Goal: Task Accomplishment & Management: Manage account settings

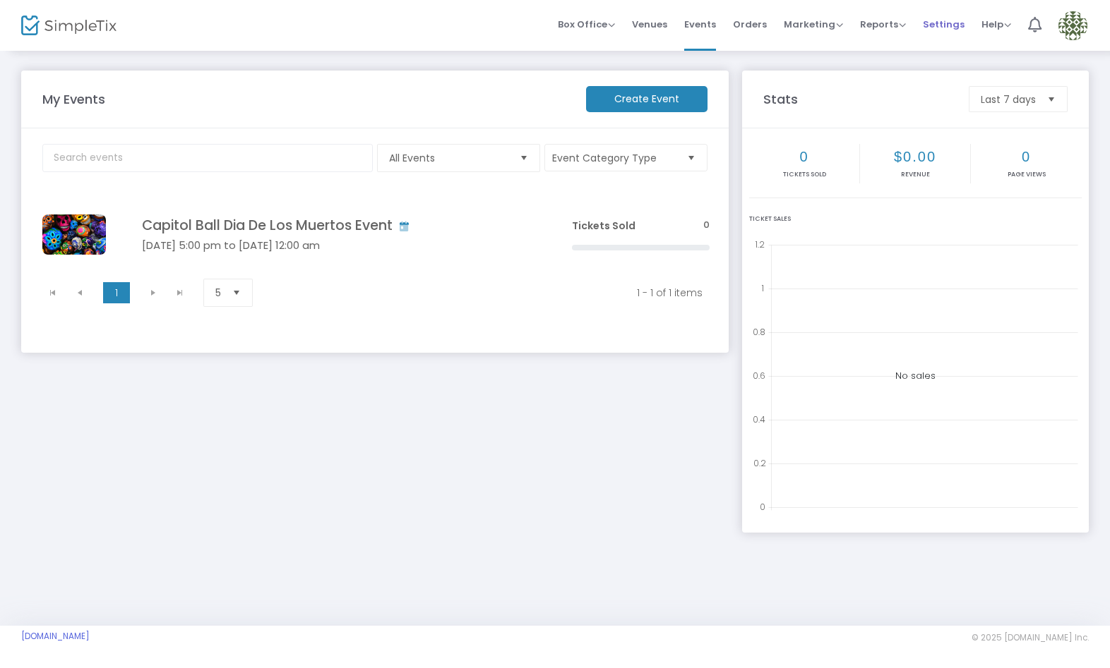
click at [942, 22] on span "Settings" at bounding box center [944, 24] width 42 height 36
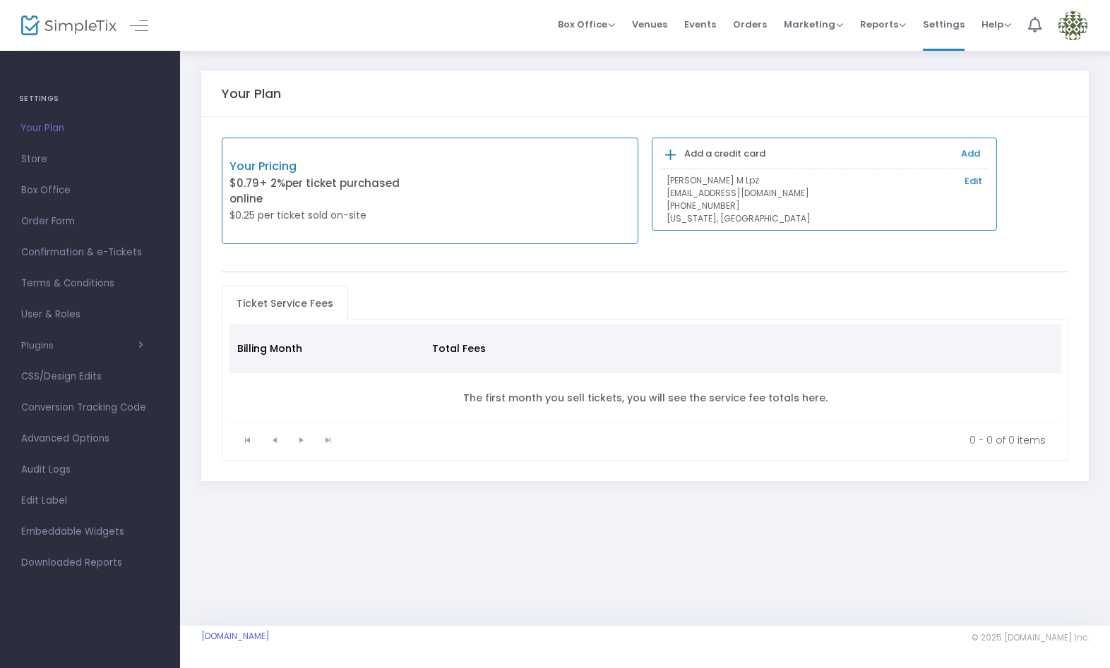
drag, startPoint x: 54, startPoint y: 157, endPoint x: 97, endPoint y: 179, distance: 48.3
click at [54, 157] on span "Store" at bounding box center [90, 159] width 138 height 18
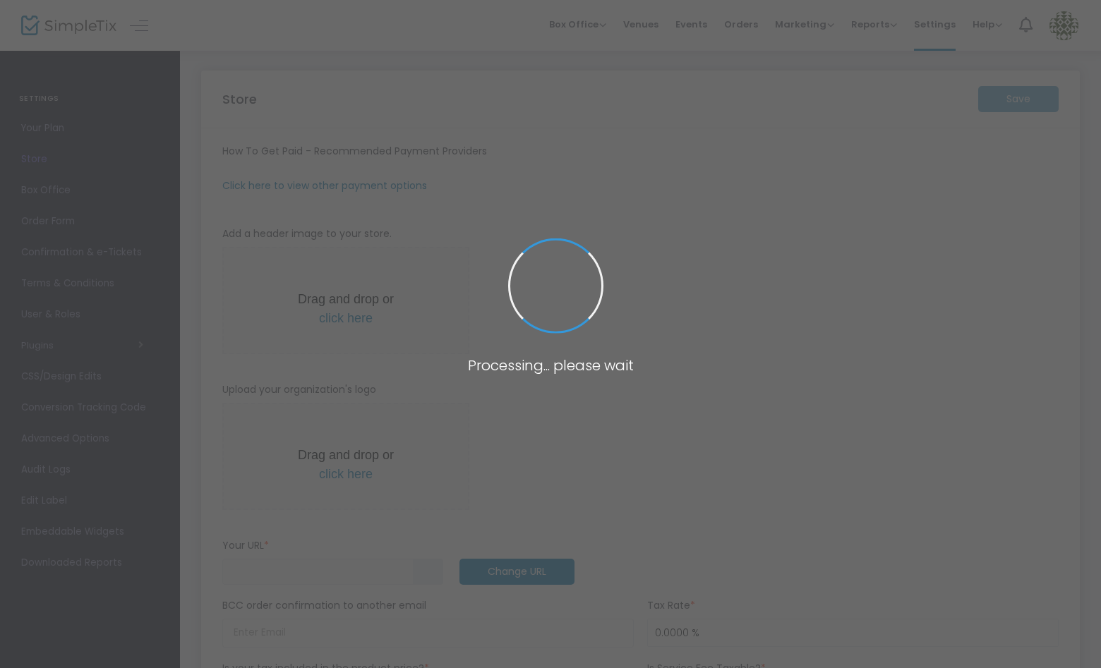
type input "[URL]"
radio input "true"
radio input "false"
radio input "true"
type input "Capitol Ball LLC"
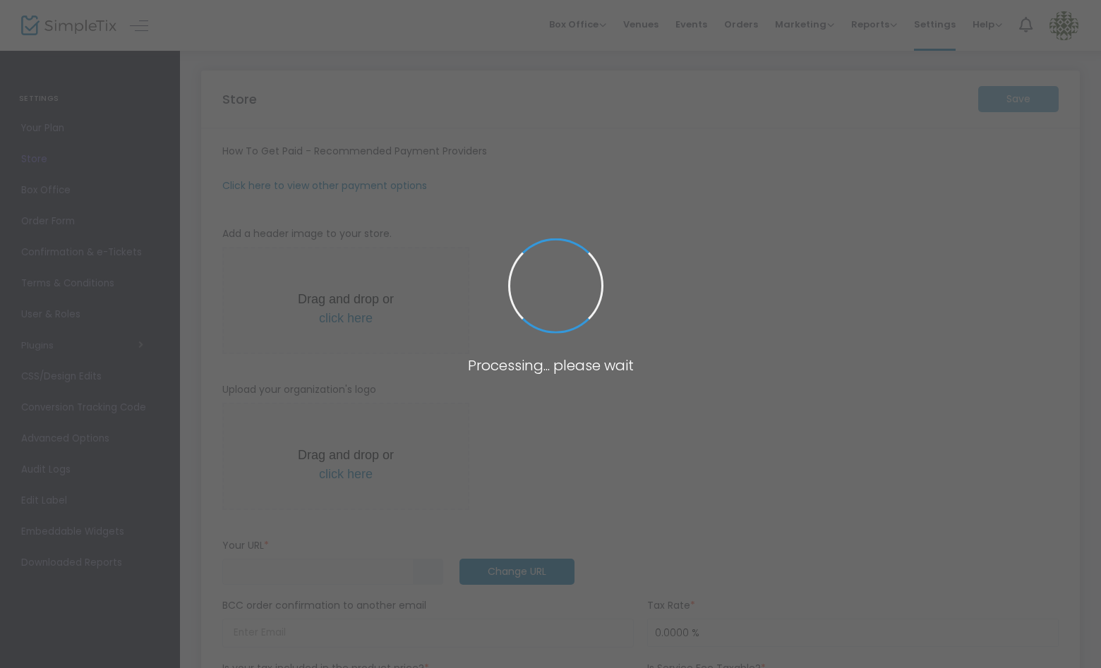
type input "9162136960"
type input "(UTC-08:00) Pacific Time ([GEOGRAPHIC_DATA] & [GEOGRAPHIC_DATA])"
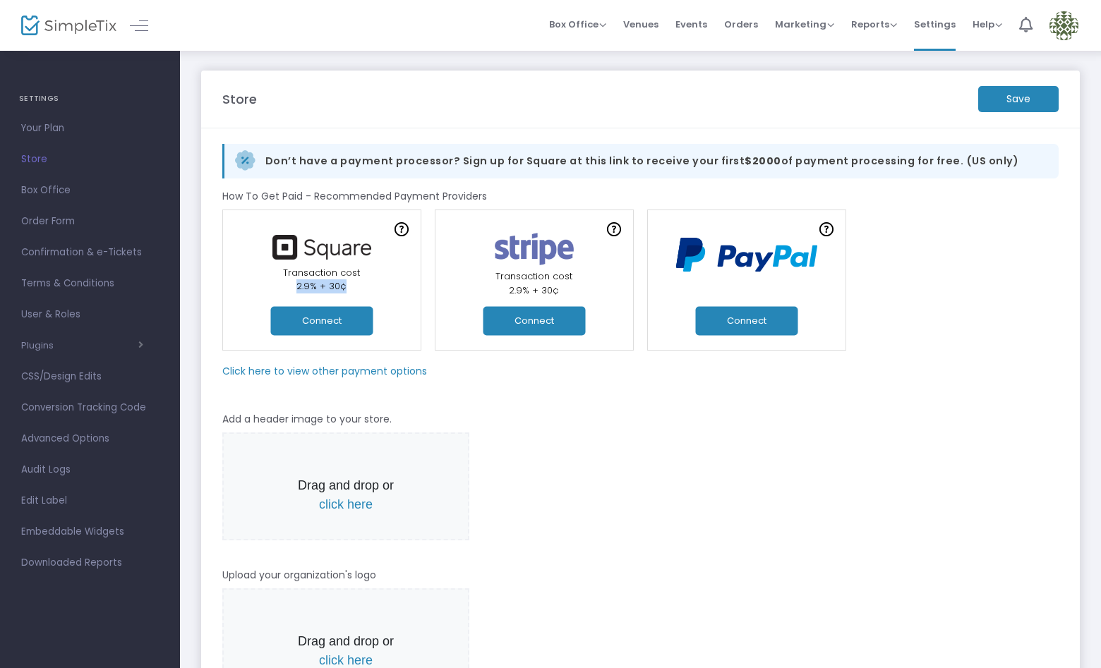
drag, startPoint x: 346, startPoint y: 285, endPoint x: 290, endPoint y: 284, distance: 55.8
click at [290, 284] on div "Transaction cost 2.9% + 30¢" at bounding box center [322, 280] width 186 height 28
click at [1057, 17] on img at bounding box center [1064, 25] width 29 height 29
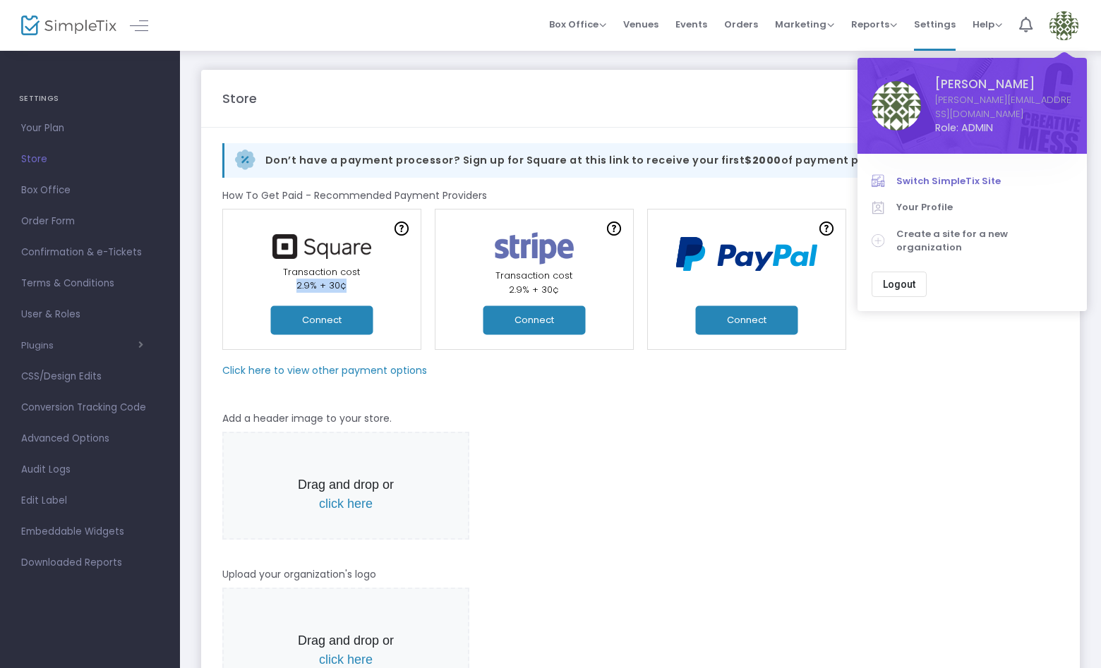
click at [965, 174] on span "Switch SimpleTix Site" at bounding box center [985, 181] width 176 height 14
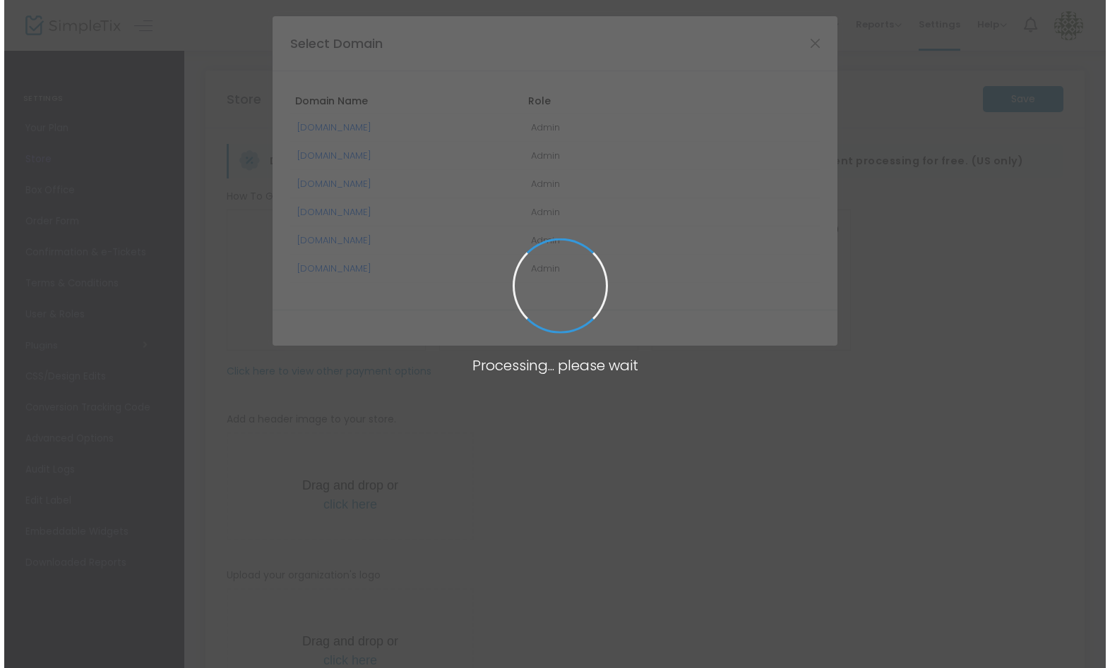
scroll to position [0, 0]
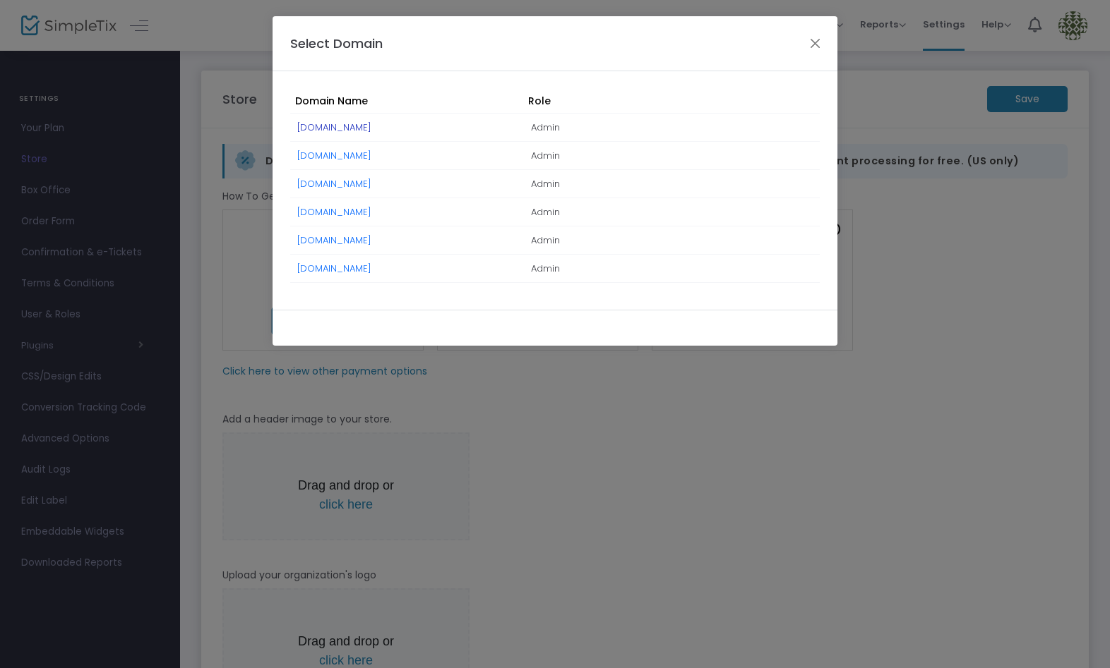
click at [364, 121] on link "[DOMAIN_NAME]" at bounding box center [334, 127] width 74 height 13
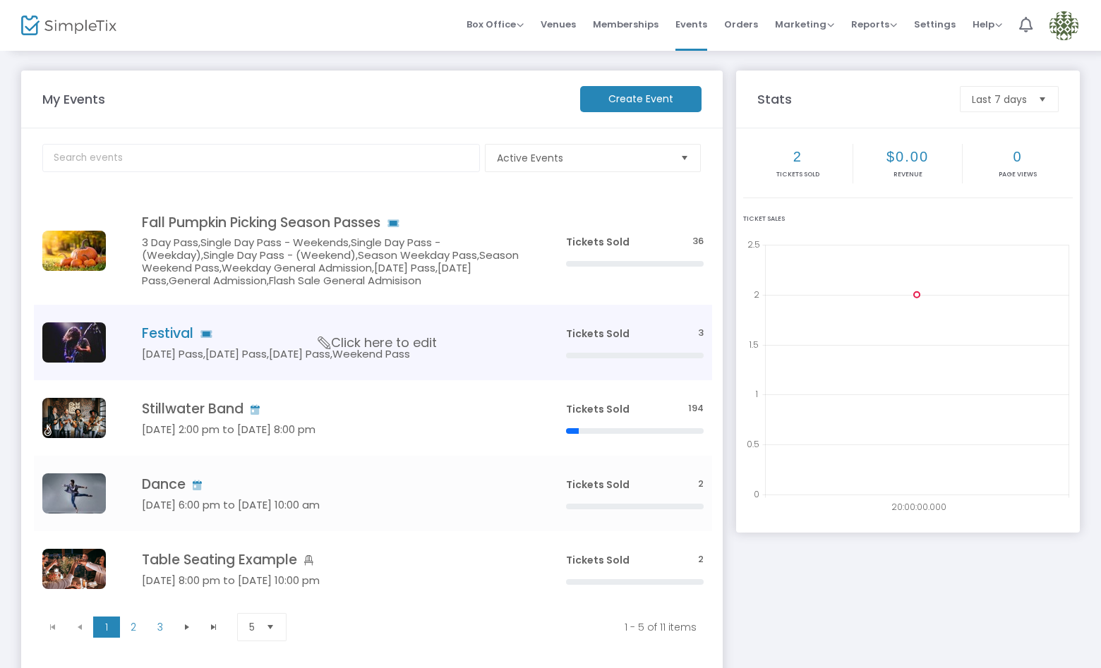
scroll to position [97, 0]
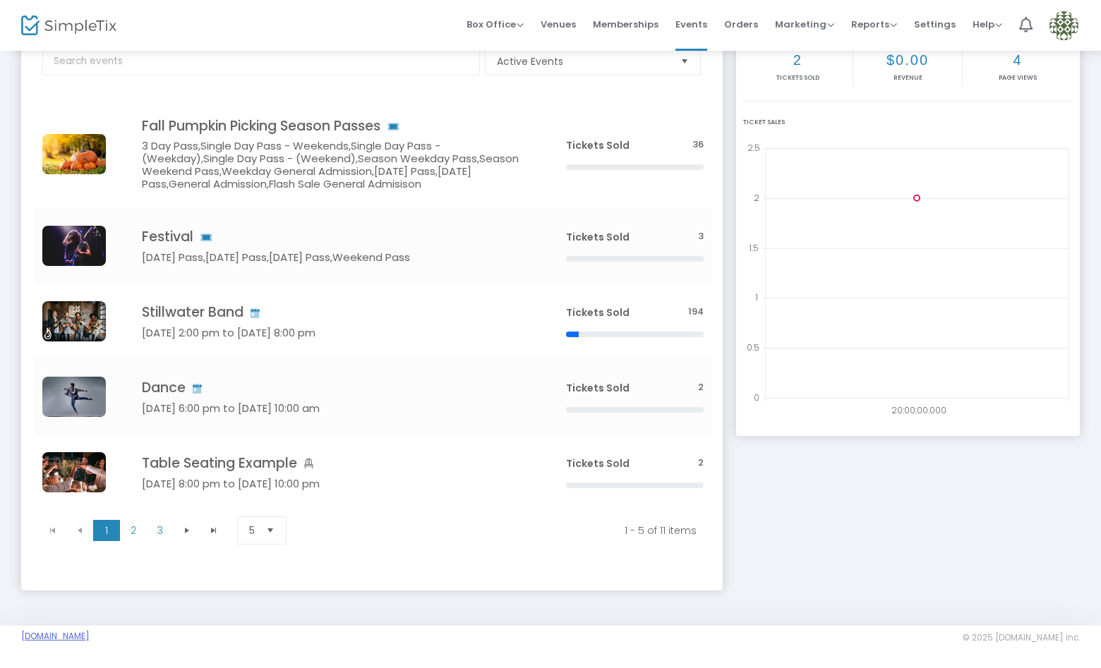
click at [76, 637] on link "Hunter.SimpleTix.com" at bounding box center [55, 636] width 68 height 11
click at [1056, 25] on img at bounding box center [1064, 25] width 29 height 29
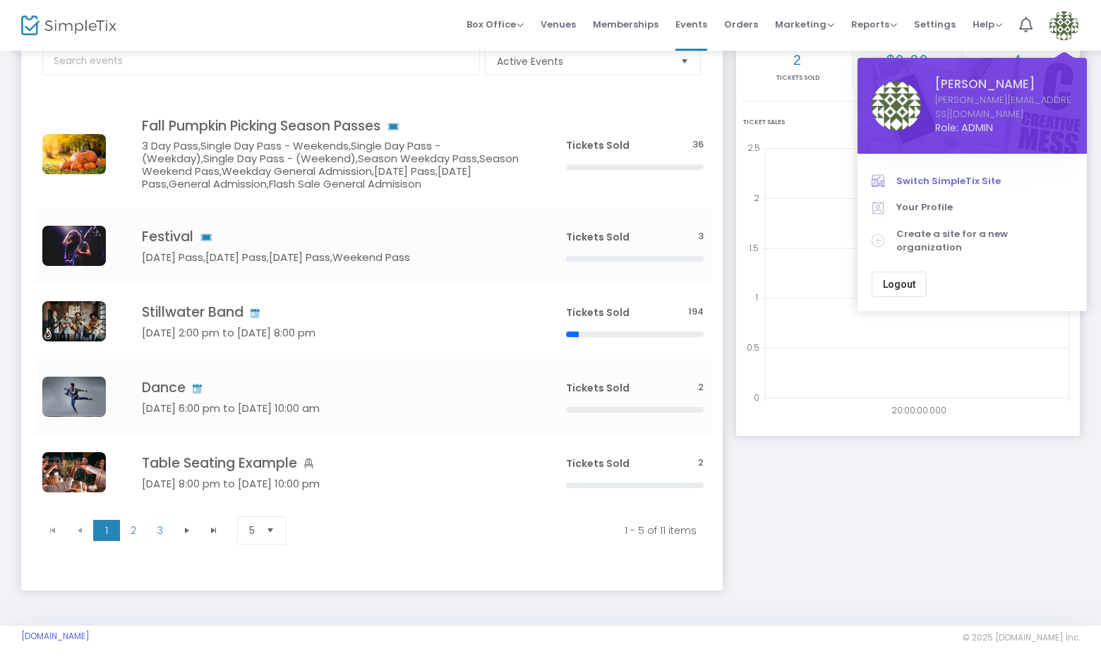
click at [975, 174] on span "Switch SimpleTix Site" at bounding box center [985, 181] width 176 height 14
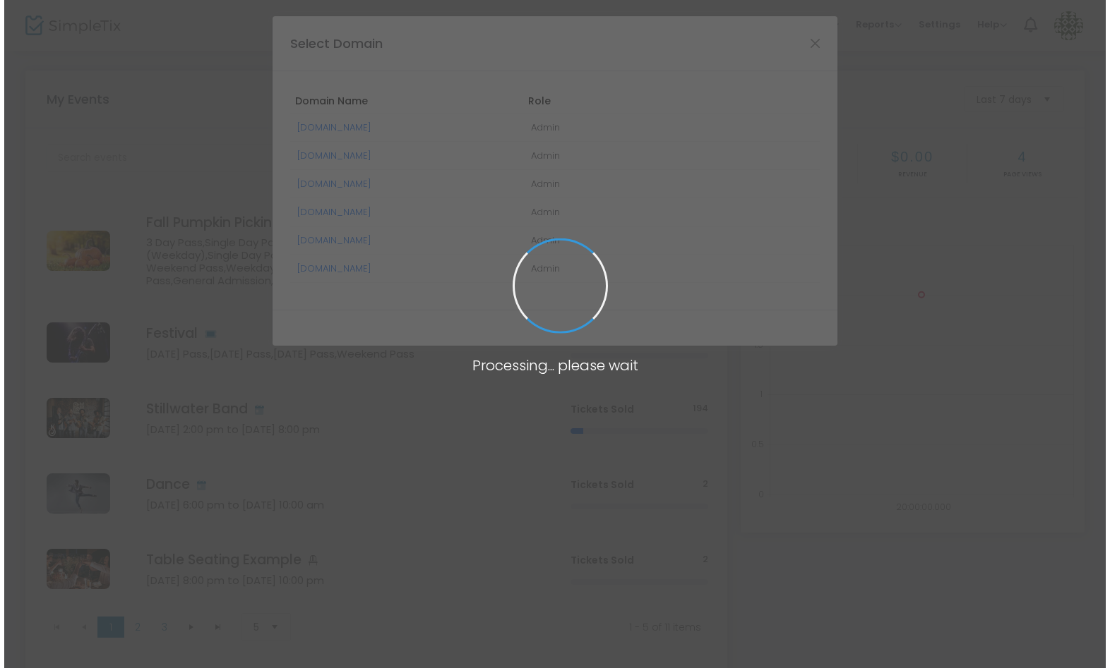
scroll to position [0, 0]
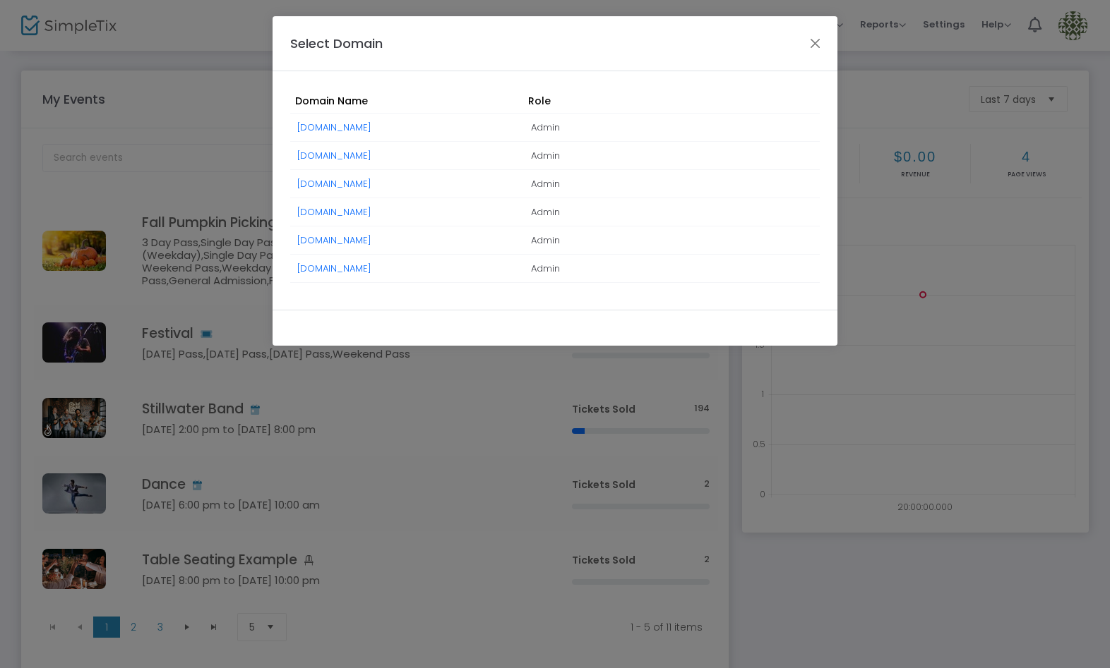
drag, startPoint x: 378, startPoint y: 270, endPoint x: 421, endPoint y: 279, distance: 43.2
click at [371, 270] on link "[DOMAIN_NAME]" at bounding box center [334, 268] width 74 height 13
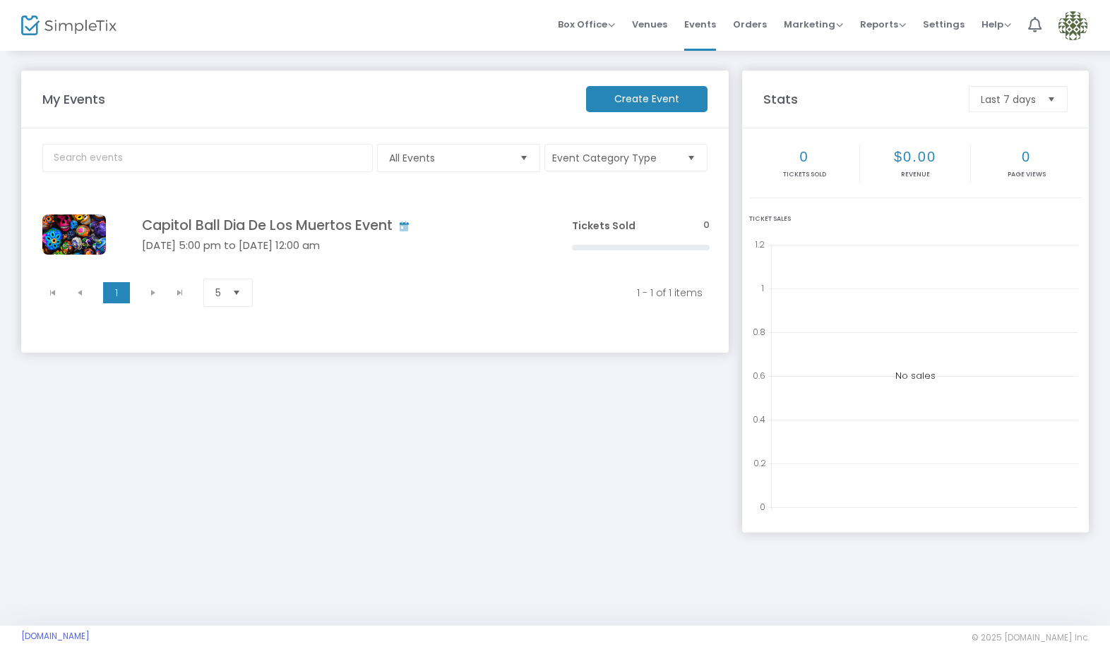
drag, startPoint x: 418, startPoint y: 240, endPoint x: 442, endPoint y: 307, distance: 71.2
click at [0, 0] on span "Click here to edit" at bounding box center [0, 0] width 0 height 0
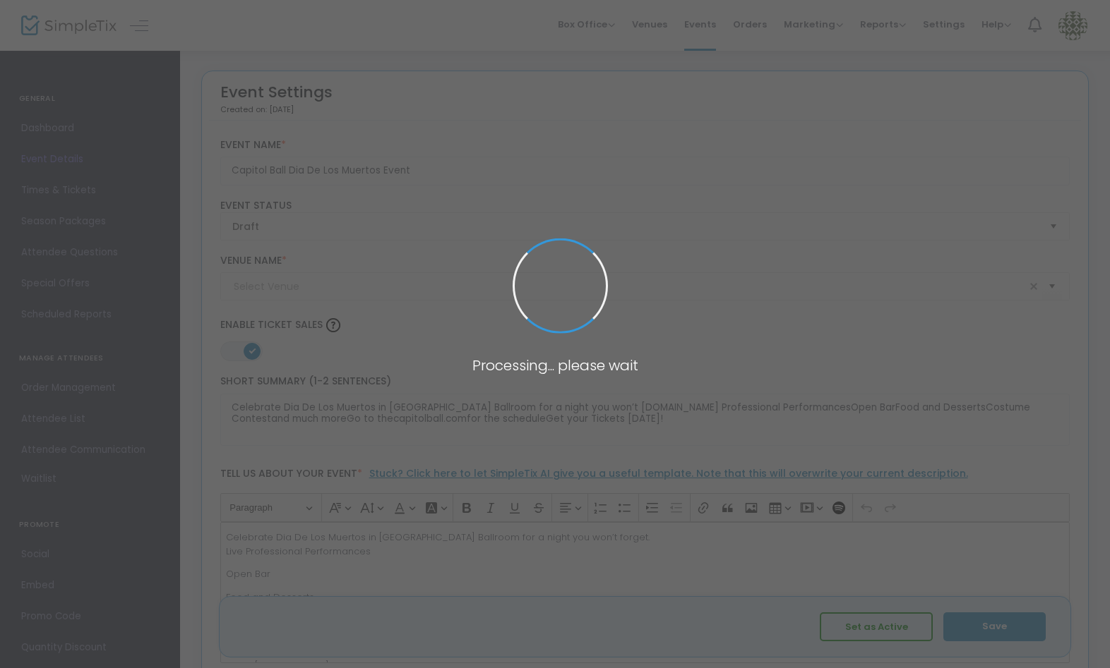
type input "Bloc Venue"
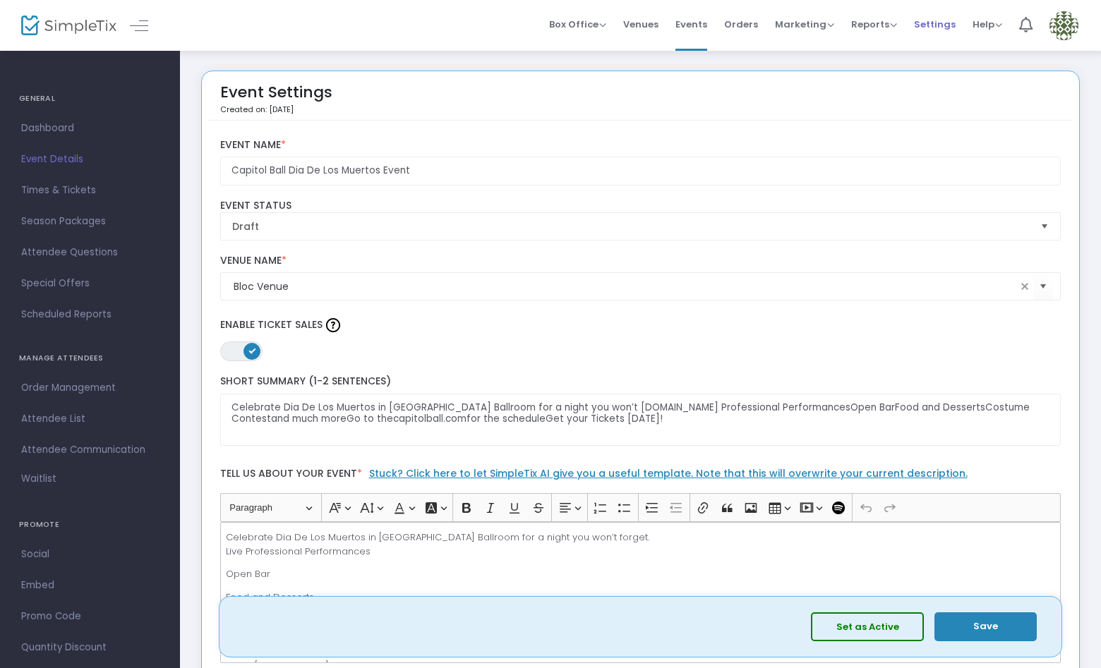
click at [936, 25] on span "Settings" at bounding box center [935, 24] width 42 height 36
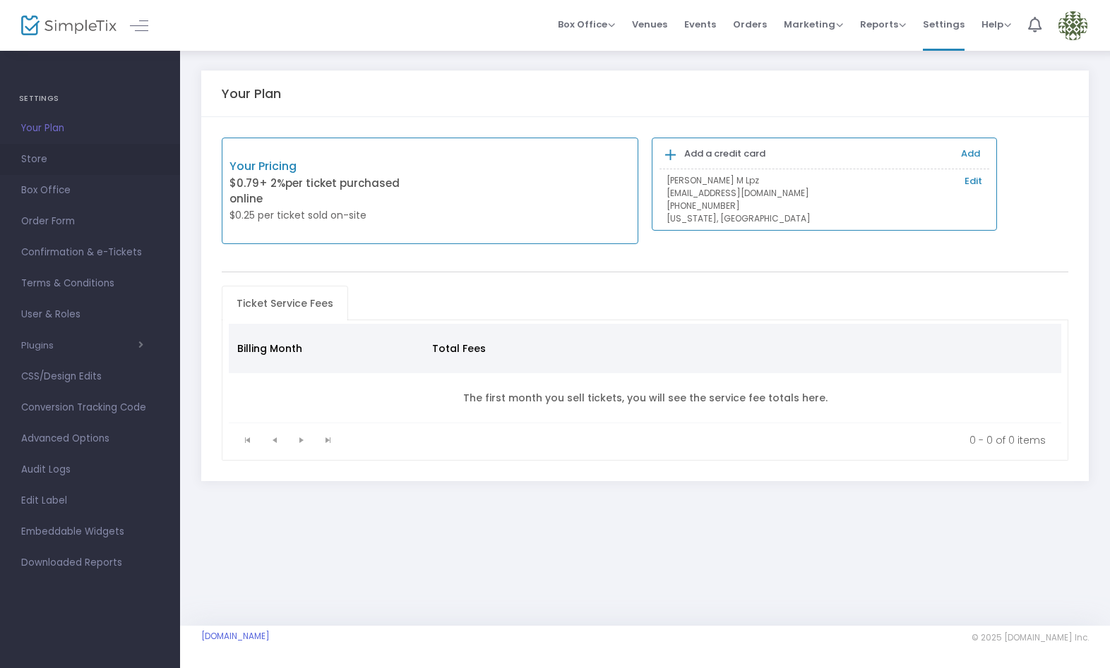
click at [56, 163] on span "Store" at bounding box center [90, 159] width 138 height 18
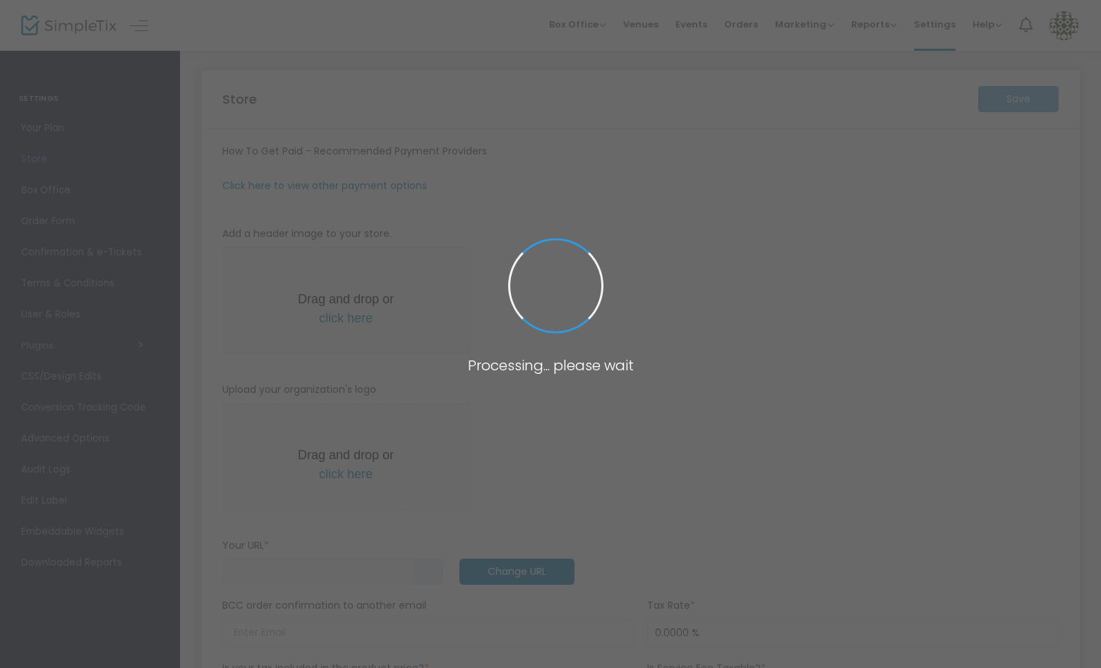
type input "[URL]"
radio input "true"
radio input "false"
radio input "true"
type input "Capitol Ball LLC"
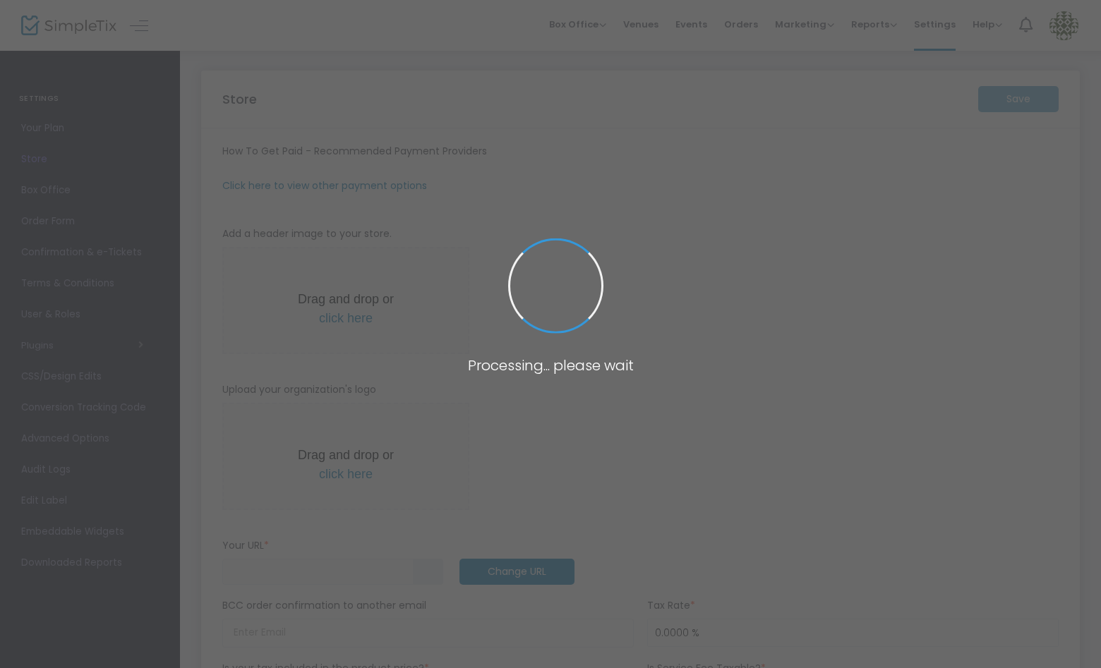
type input "9162136960"
type input "(UTC-08:00) Pacific Time ([GEOGRAPHIC_DATA] & [GEOGRAPHIC_DATA])"
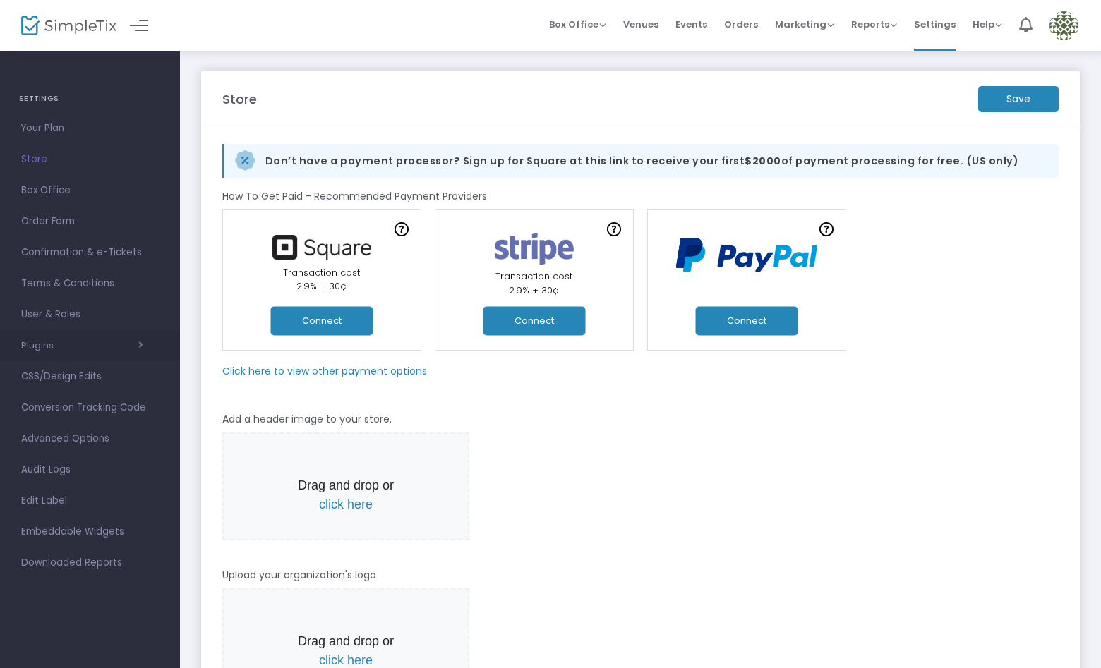
click at [88, 342] on span "button" at bounding box center [99, 345] width 90 height 13
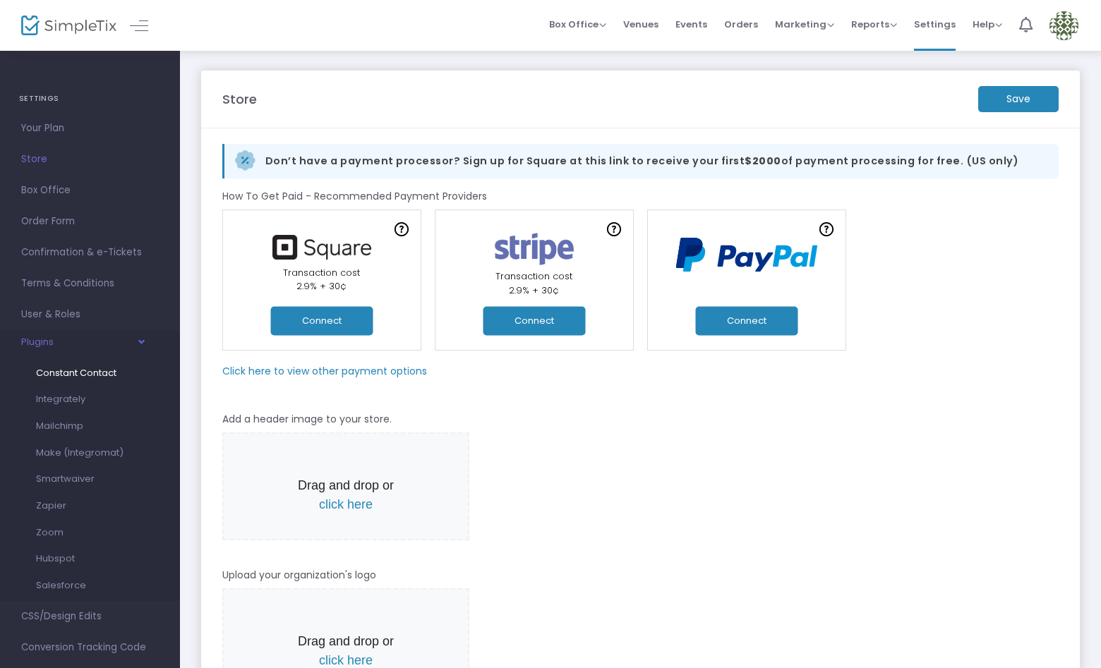
click at [80, 376] on span "Constant Contact" at bounding box center [76, 372] width 80 height 13
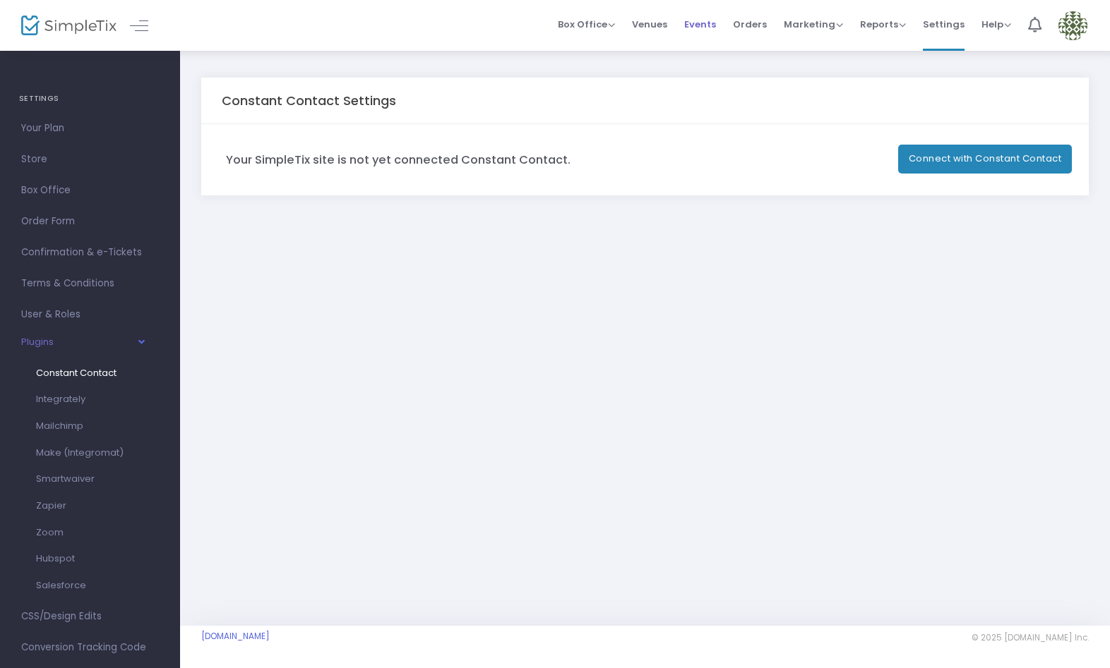
click at [715, 25] on span "Events" at bounding box center [700, 24] width 32 height 36
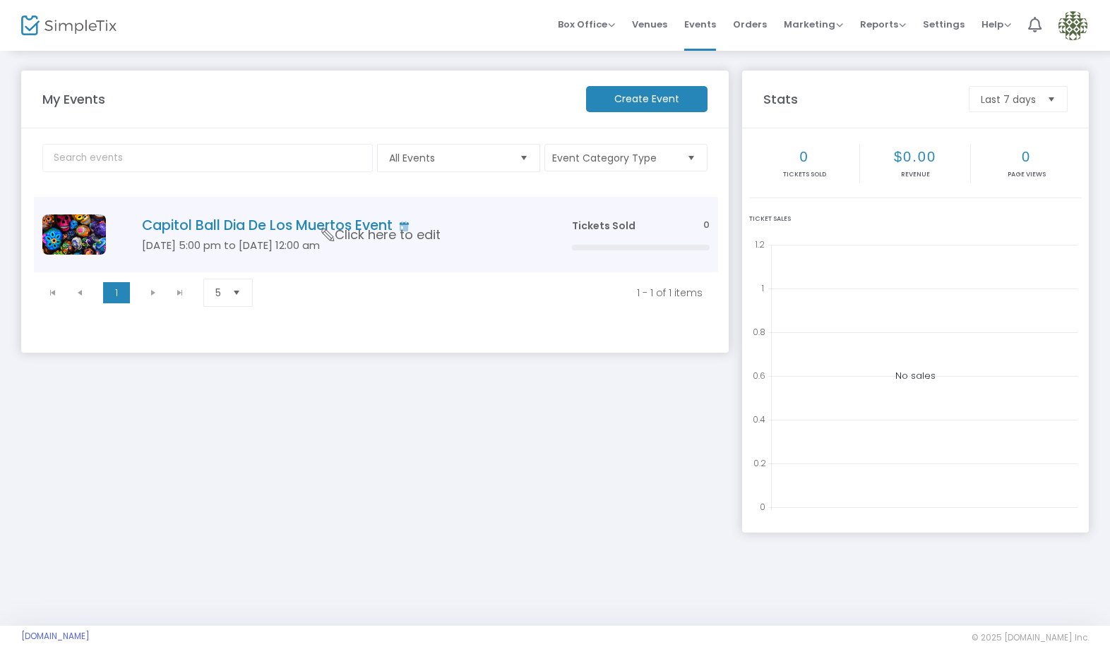
click at [467, 239] on td "Capitol Ball Dia De Los Muertos Event Nov 01 5:00 pm to Nov 02 12:00 am Click h…" at bounding box center [335, 235] width 455 height 76
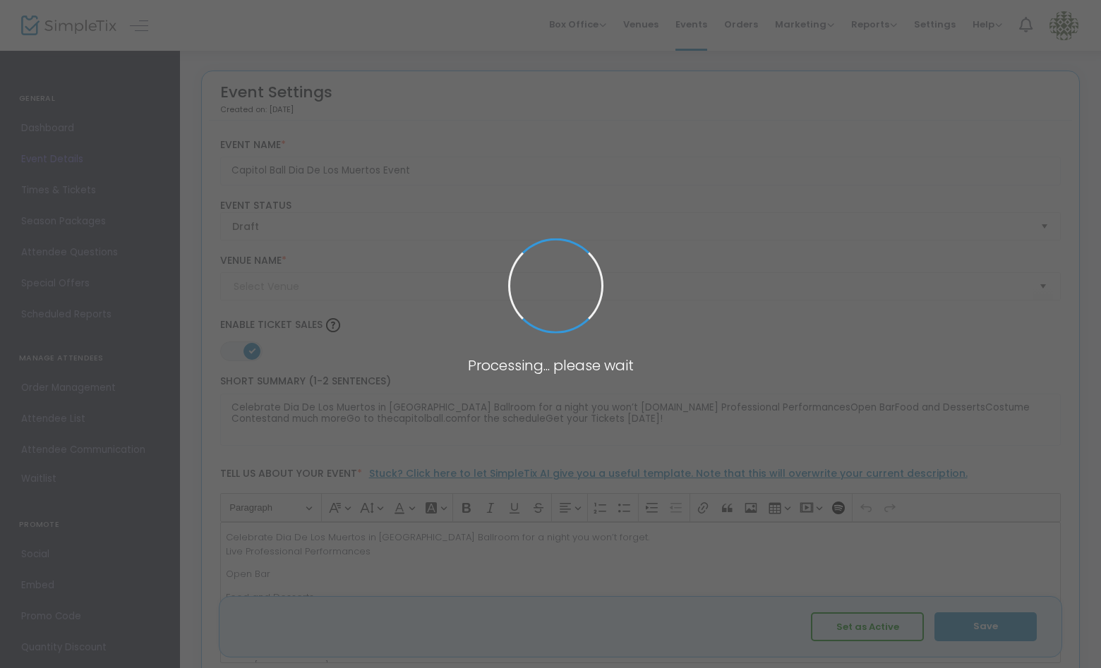
type input "Bloc Venue"
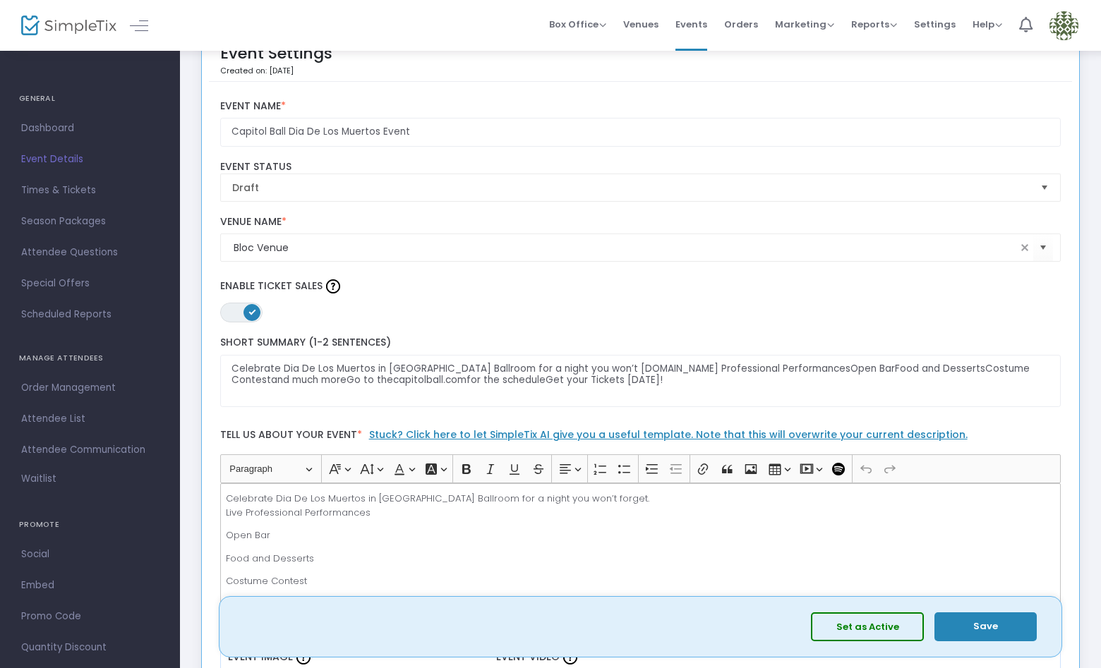
scroll to position [84, 0]
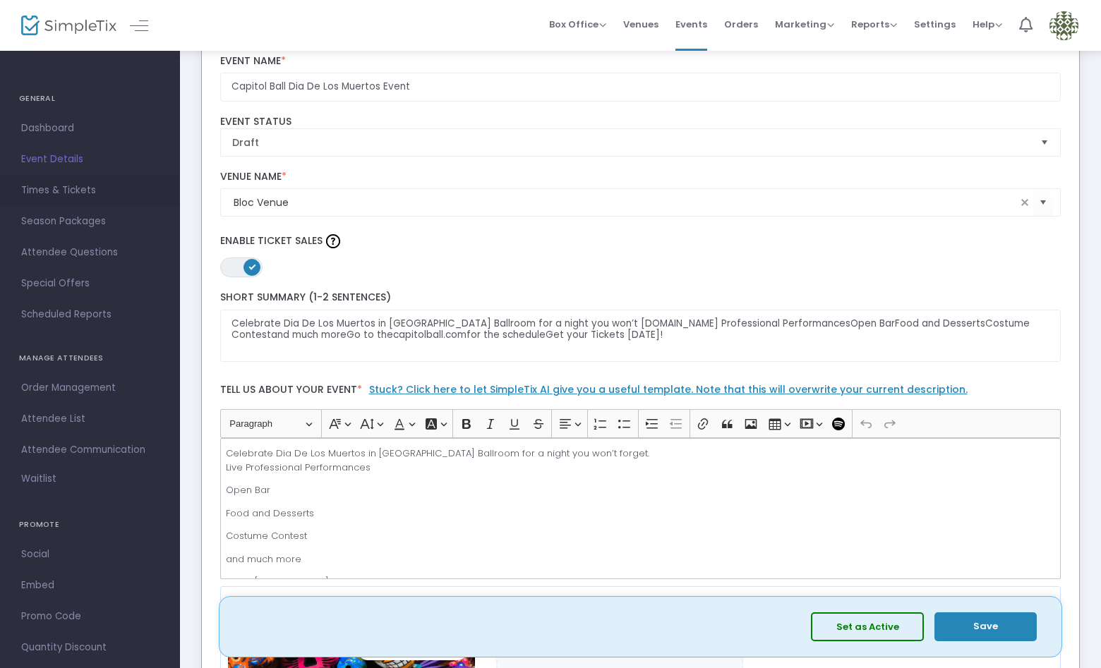
click at [71, 190] on span "Times & Tickets" at bounding box center [90, 190] width 138 height 18
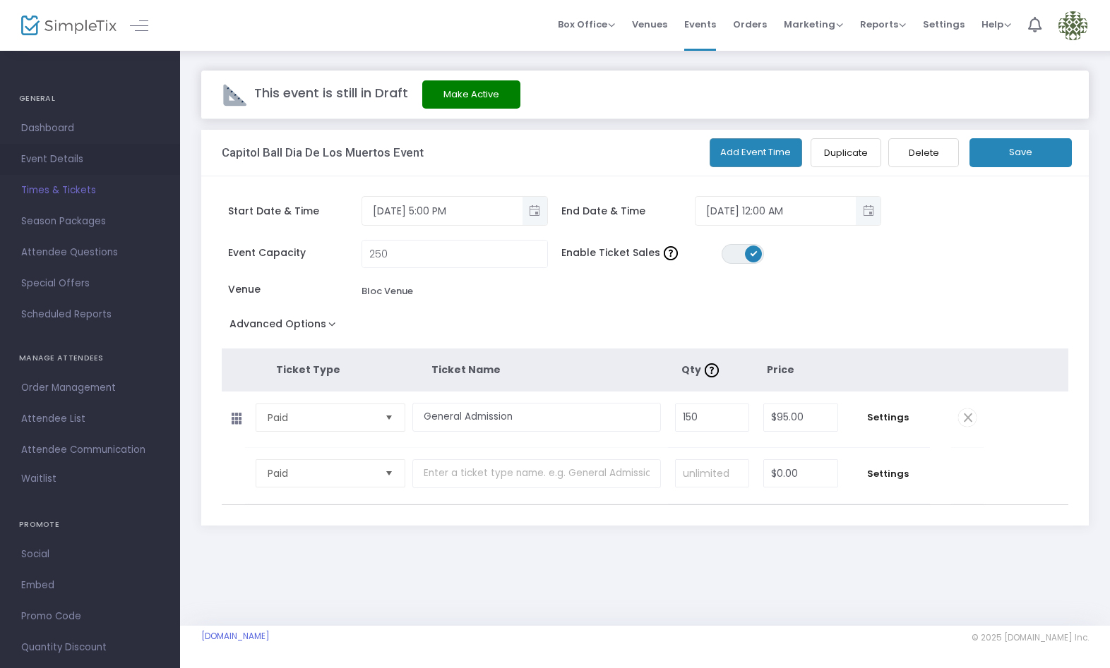
click at [59, 155] on span "Event Details" at bounding box center [90, 159] width 138 height 18
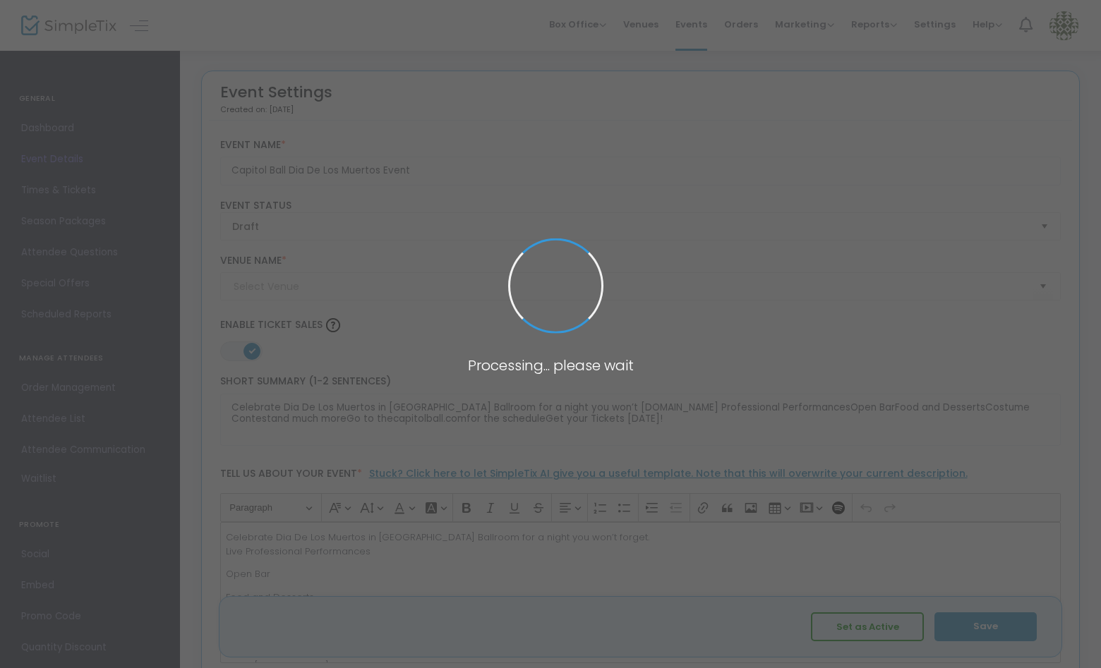
type input "Bloc Venue"
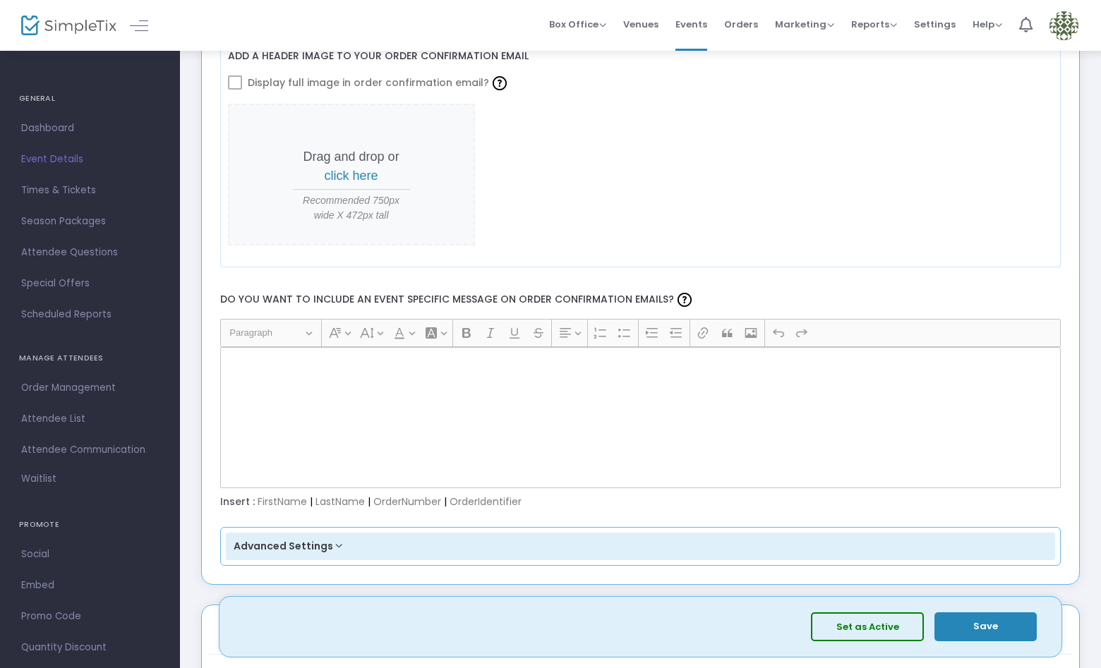
scroll to position [1813, 0]
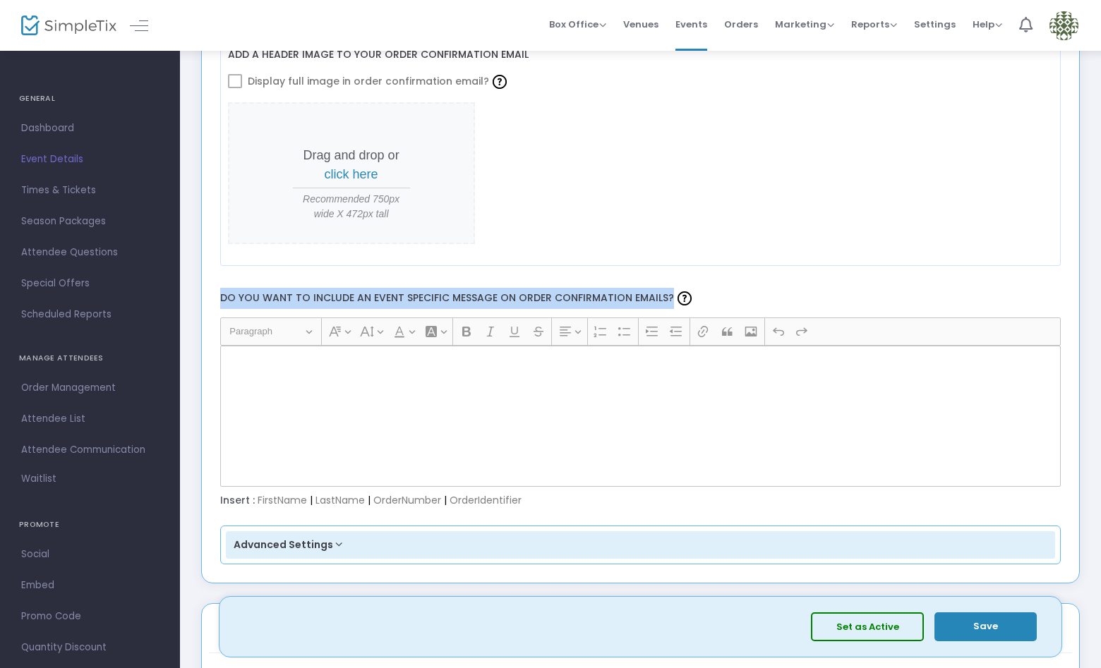
drag, startPoint x: 245, startPoint y: 299, endPoint x: 661, endPoint y: 296, distance: 416.5
click at [661, 296] on label "Do you want to include an event specific message on order confirmation emails?" at bounding box center [640, 298] width 855 height 37
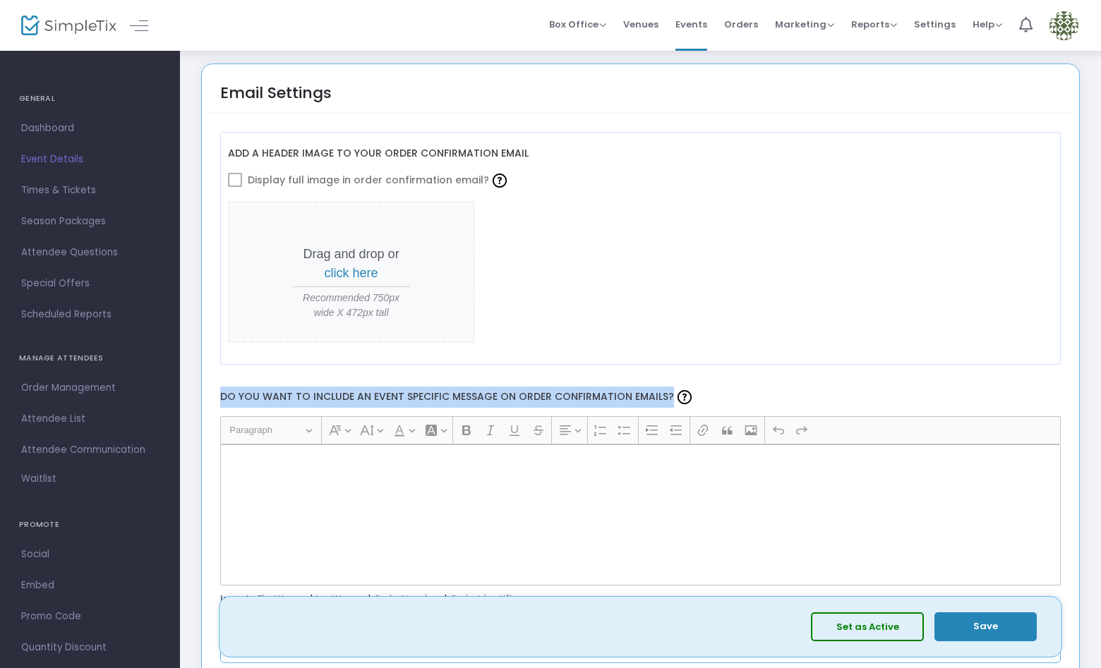
scroll to position [1713, 0]
click at [936, 28] on span "Settings" at bounding box center [935, 24] width 42 height 36
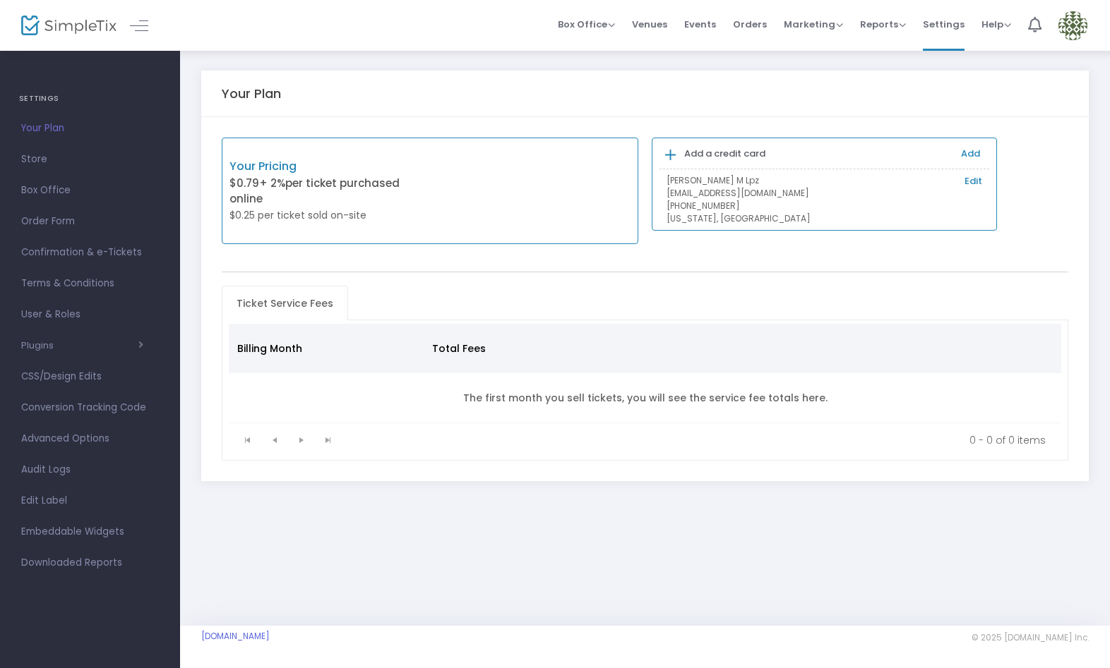
drag, startPoint x: 59, startPoint y: 188, endPoint x: 263, endPoint y: 235, distance: 208.6
click at [59, 188] on span "Box Office" at bounding box center [90, 190] width 138 height 18
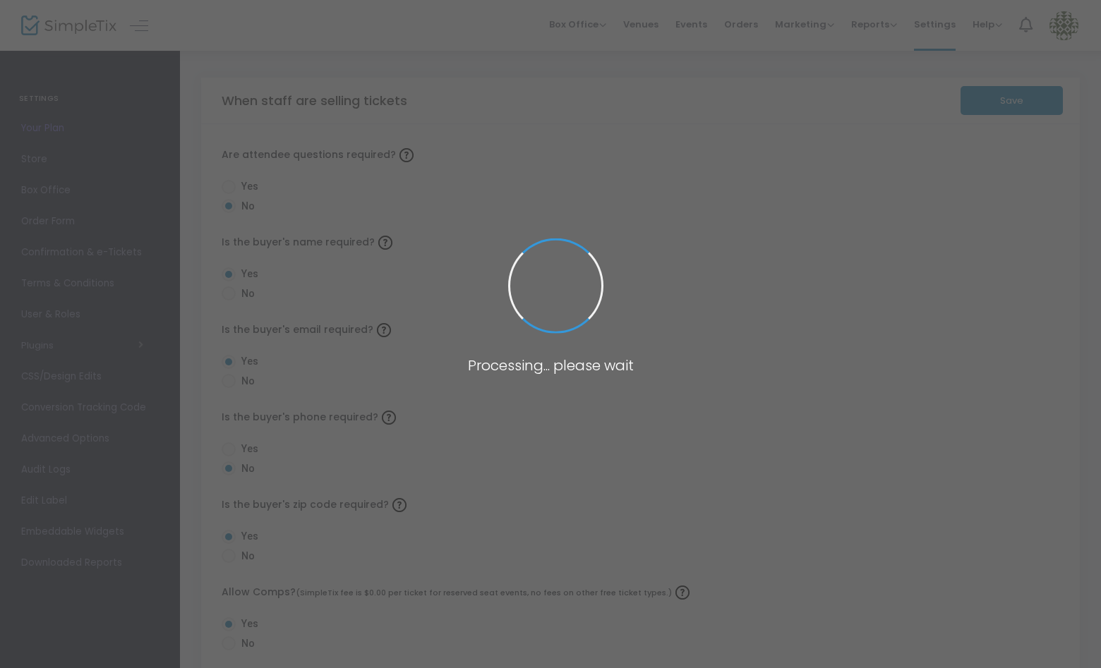
radio input "false"
radio input "true"
radio input "false"
radio input "true"
radio input "false"
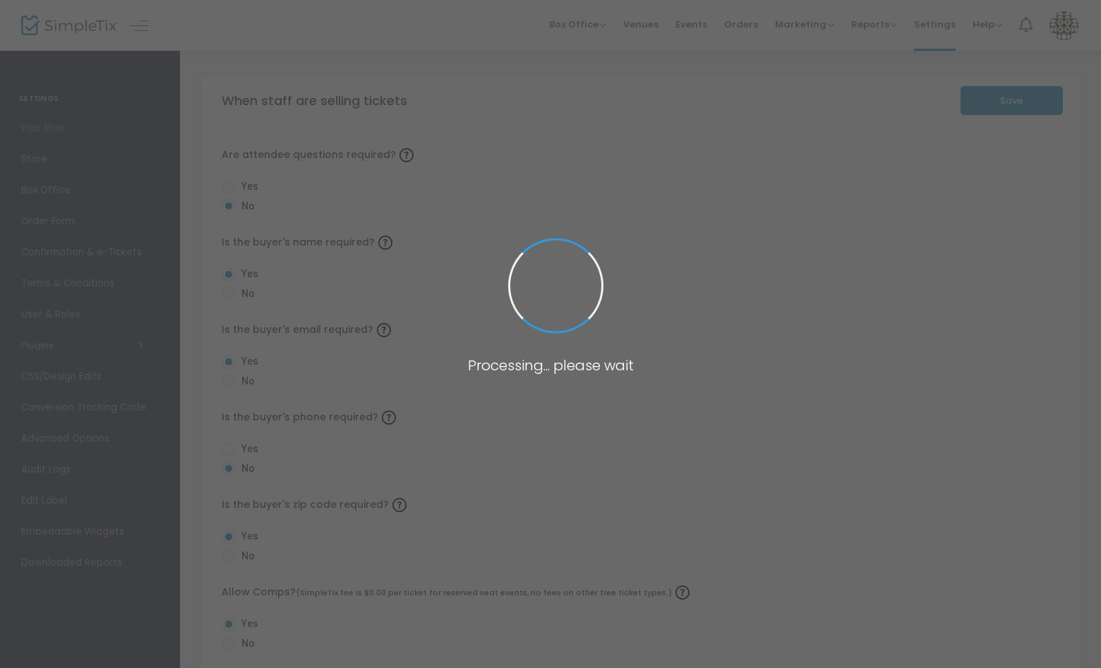
radio input "true"
radio input "false"
radio input "true"
radio input "false"
radio input "true"
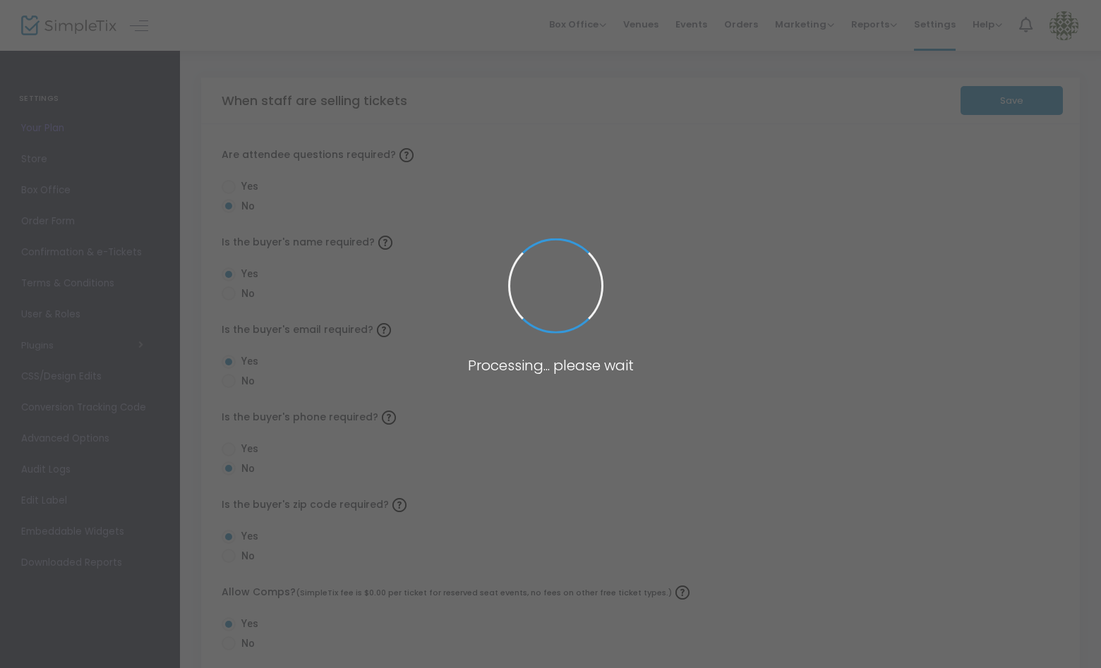
radio input "true"
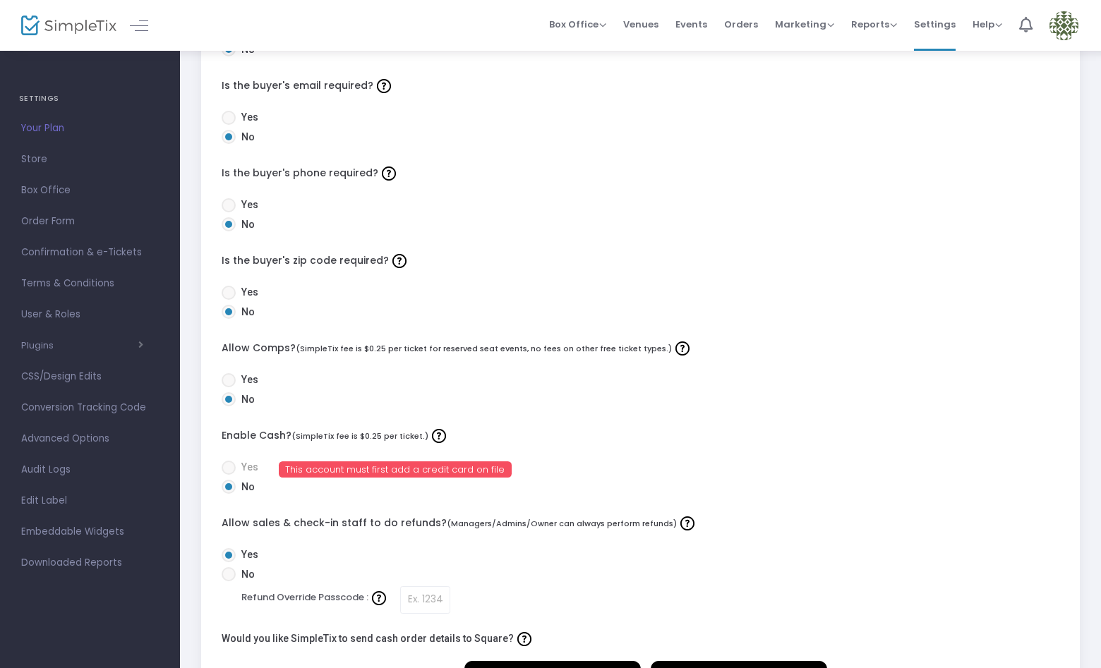
scroll to position [404, 0]
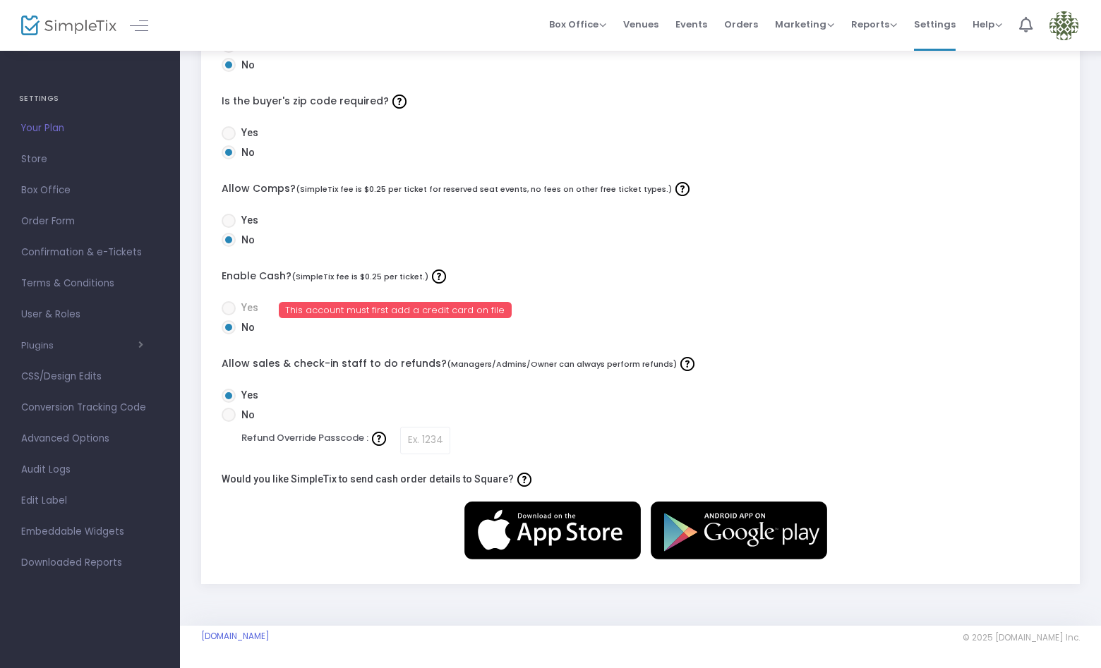
click at [227, 221] on span at bounding box center [229, 221] width 14 height 14
click at [228, 228] on input "Yes" at bounding box center [228, 228] width 1 height 1
radio input "true"
drag, startPoint x: 207, startPoint y: 180, endPoint x: 277, endPoint y: 184, distance: 70.0
click at [277, 184] on div "Are attendee questions required? Yes No Is the buyer's name required? Yes No Is…" at bounding box center [640, 152] width 879 height 864
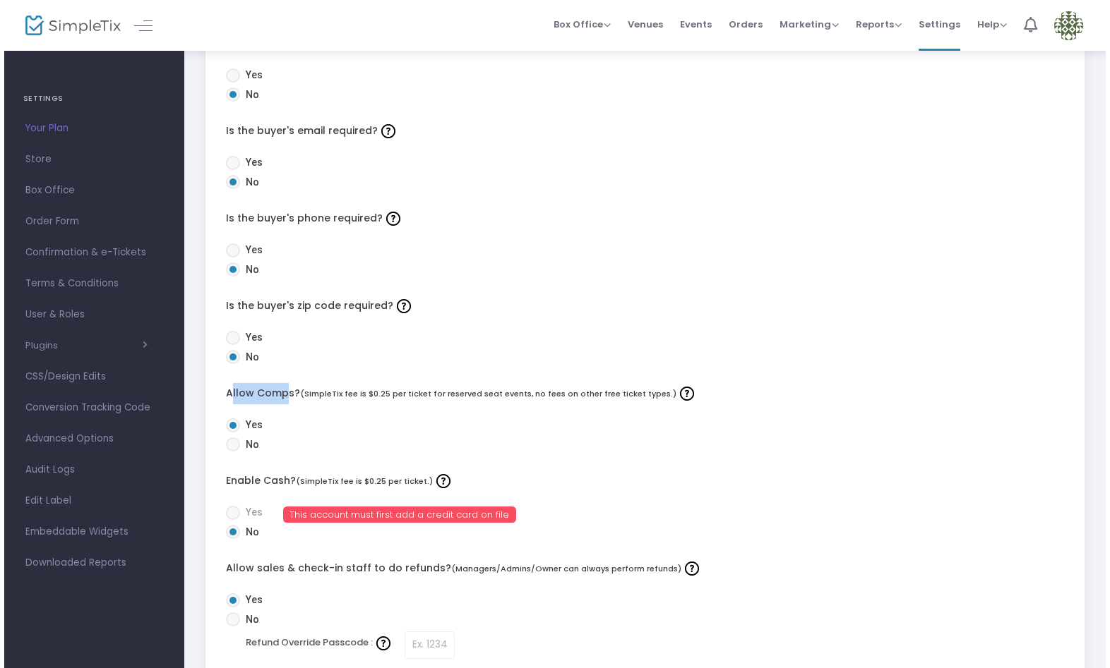
scroll to position [0, 0]
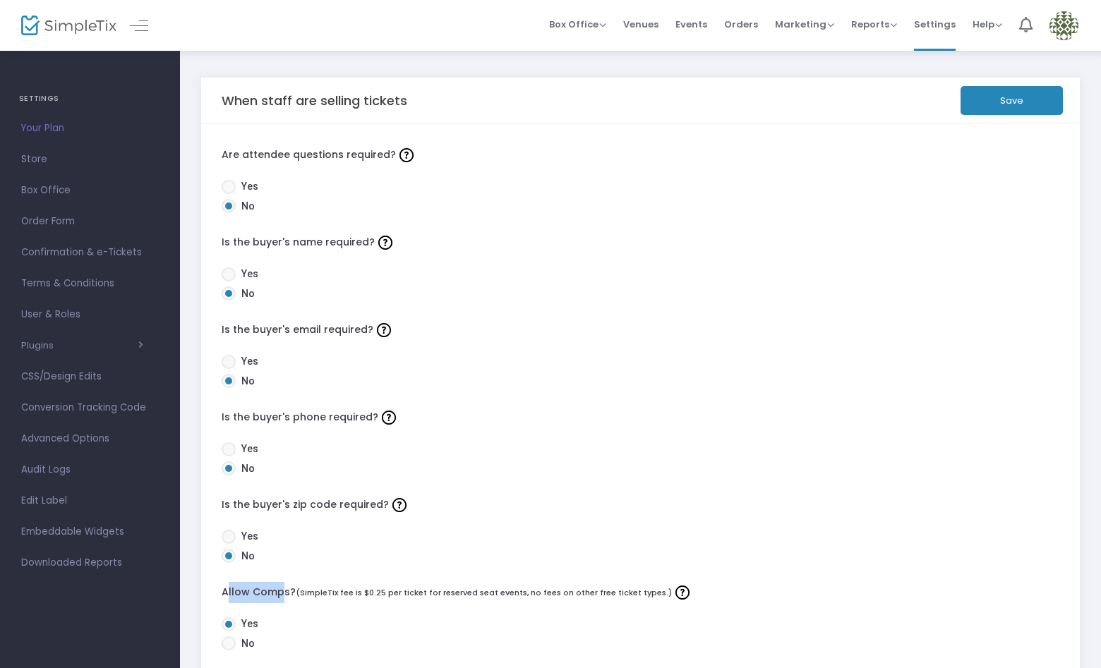
click at [983, 100] on button "Save" at bounding box center [1012, 100] width 102 height 29
click at [978, 108] on button "Save" at bounding box center [1012, 100] width 102 height 29
click at [587, 24] on span "Box Office" at bounding box center [577, 24] width 57 height 13
drag, startPoint x: 646, startPoint y: 23, endPoint x: 654, endPoint y: 37, distance: 16.7
click at [645, 23] on span "Venues" at bounding box center [640, 24] width 35 height 36
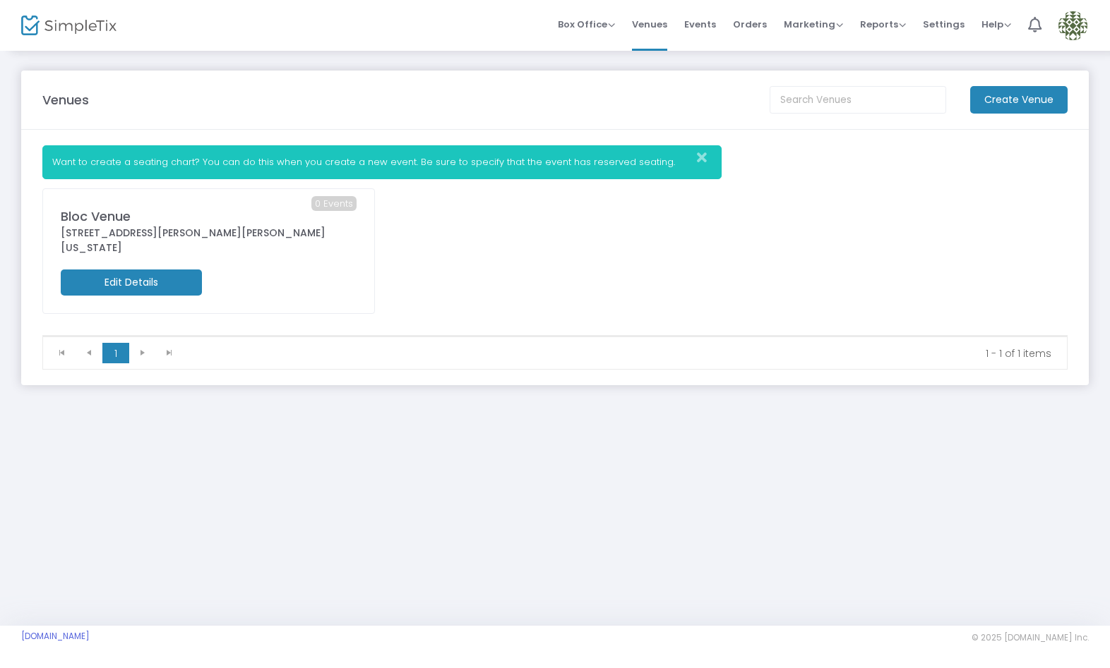
drag, startPoint x: 707, startPoint y: 22, endPoint x: 716, endPoint y: 35, distance: 16.3
click at [707, 22] on span "Events" at bounding box center [700, 24] width 32 height 36
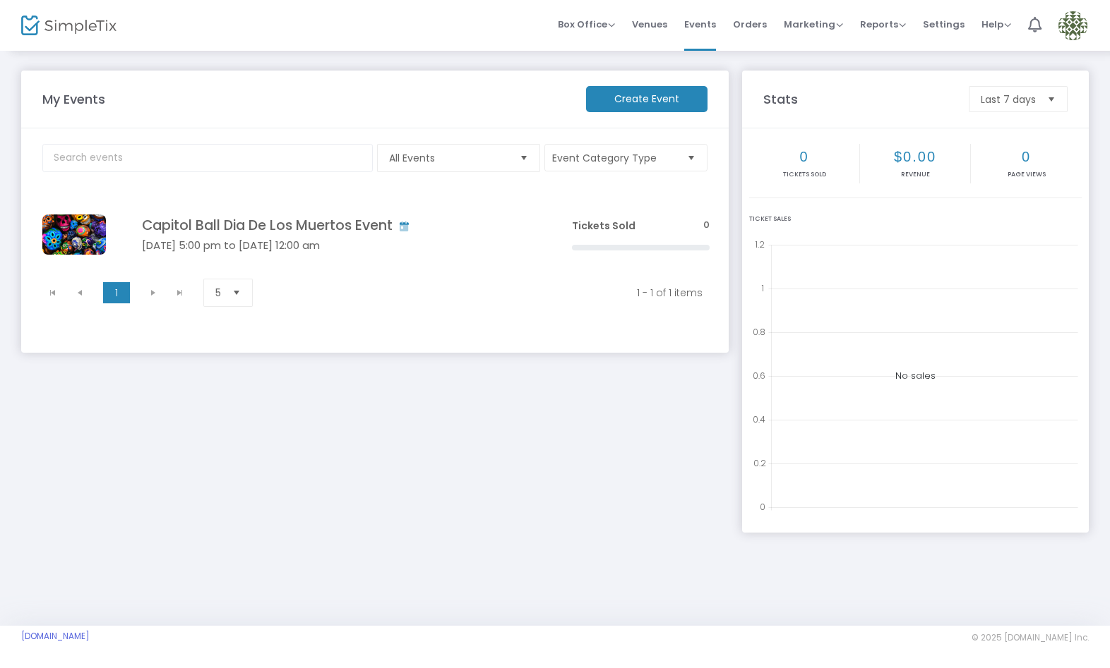
click at [464, 414] on div "My Events Create Event All Events Event Category Type Select All Dia De Los Mue…" at bounding box center [374, 295] width 721 height 448
